Goal: Information Seeking & Learning: Find specific fact

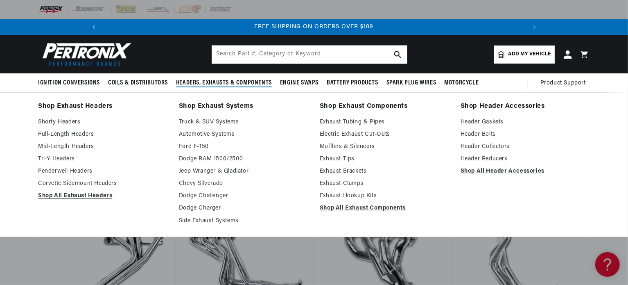
scroll to position [0, 875]
click at [484, 145] on link "Header Collectors" at bounding box center [525, 147] width 129 height 10
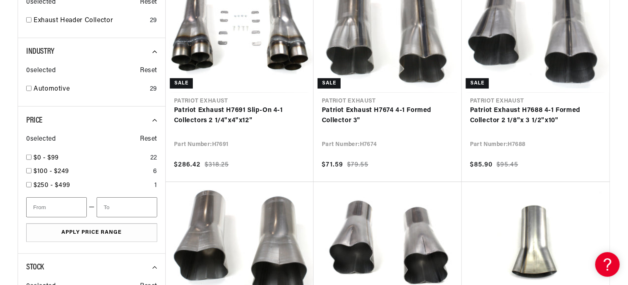
scroll to position [328, 0]
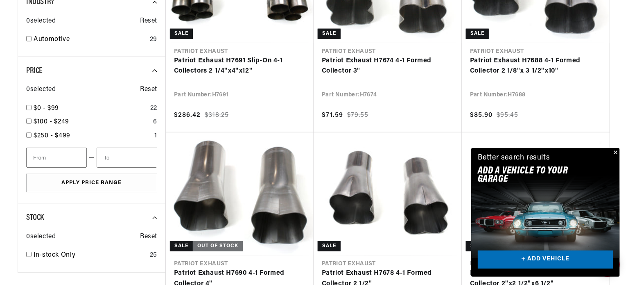
click at [615, 150] on button "Close" at bounding box center [615, 153] width 10 height 10
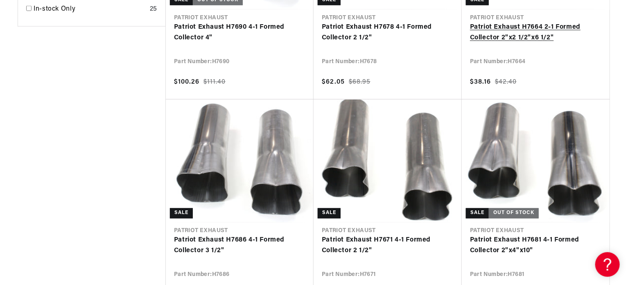
scroll to position [0, 438]
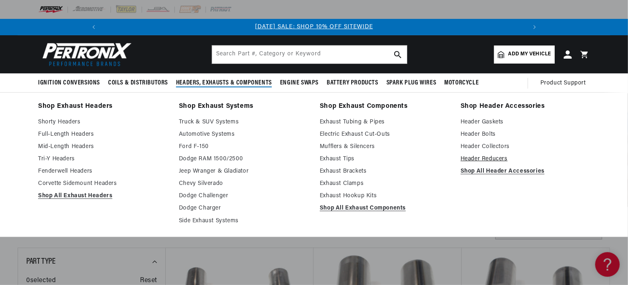
click at [472, 158] on link "Header Reducers" at bounding box center [525, 159] width 129 height 10
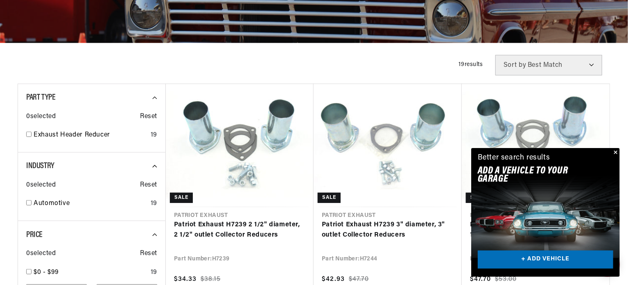
click at [614, 149] on button "Close" at bounding box center [615, 153] width 10 height 10
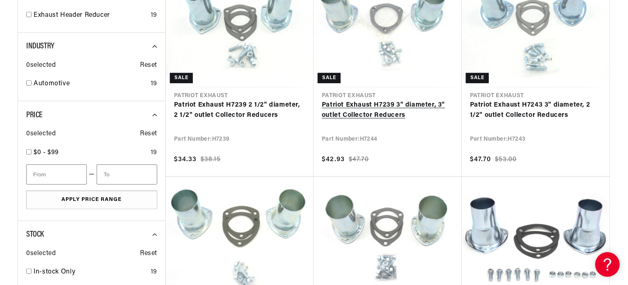
scroll to position [287, 0]
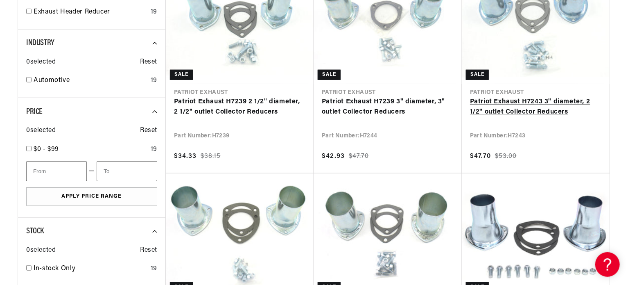
click at [505, 109] on link "Patriot Exhaust H7243 3" diameter, 2 1/2" outlet Collector Reducers" at bounding box center [535, 107] width 131 height 21
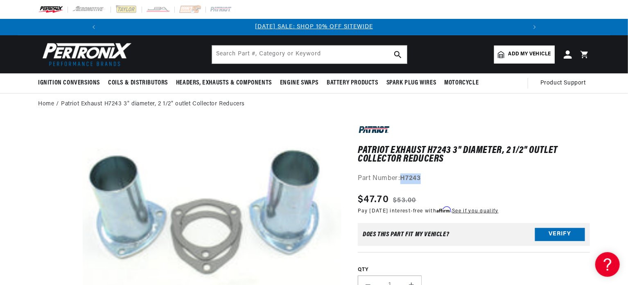
drag, startPoint x: 427, startPoint y: 179, endPoint x: 403, endPoint y: 178, distance: 23.8
click at [403, 178] on div "Part Number: H7243" at bounding box center [474, 178] width 232 height 11
copy strong "H7243"
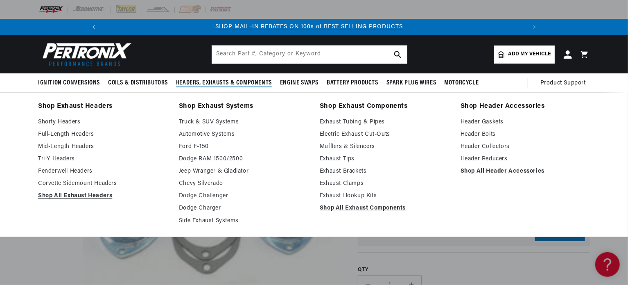
scroll to position [0, 438]
